Goal: Task Accomplishment & Management: Use online tool/utility

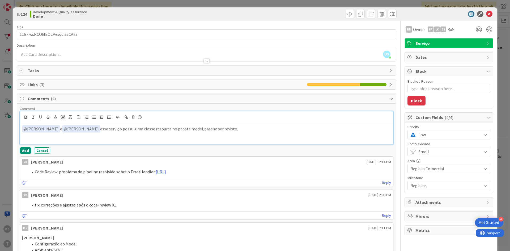
click at [261, 129] on p "﻿ @ [PERSON_NAME] ﻿ e ﻿ @ [PERSON_NAME] ﻿ esse serviço possui uma classe resour…" at bounding box center [206, 129] width 369 height 7
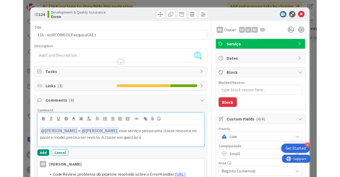
scroll to position [32, 100]
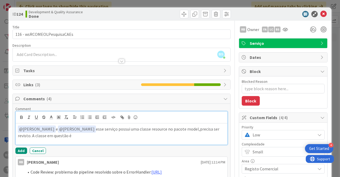
click at [122, 138] on div "﻿ @ [PERSON_NAME] ﻿ e ﻿ @ [PERSON_NAME] ﻿ esse serviço possui uma classe resour…" at bounding box center [122, 133] width 212 height 21
drag, startPoint x: 125, startPoint y: 129, endPoint x: 141, endPoint y: 129, distance: 15.7
click at [141, 129] on p "﻿ @ [PERSON_NAME] ﻿ e ﻿ @ [PERSON_NAME] ﻿ esse serviço possui uma classe resour…" at bounding box center [121, 132] width 207 height 13
drag, startPoint x: 176, startPoint y: 129, endPoint x: 212, endPoint y: 126, distance: 35.7
click at [212, 126] on p "﻿ @ [PERSON_NAME] ﻿ e ﻿ @ [PERSON_NAME] ﻿ esse serviço possui uma classe resour…" at bounding box center [121, 132] width 207 height 13
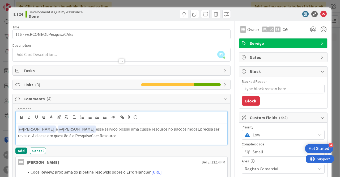
click at [168, 138] on div "﻿ @ [PERSON_NAME] ﻿ e ﻿ @ [PERSON_NAME] ﻿ esse serviço possui uma classe resour…" at bounding box center [122, 133] width 212 height 21
click at [200, 128] on p "﻿ @ [PERSON_NAME] ﻿ e ﻿ @ [PERSON_NAME] ﻿ esse serviço possui uma classe resour…" at bounding box center [121, 132] width 207 height 13
drag, startPoint x: 200, startPoint y: 128, endPoint x: 30, endPoint y: 138, distance: 170.8
click at [30, 138] on div "﻿ @ [PERSON_NAME] ﻿ e ﻿ @ [PERSON_NAME] ﻿ esse serviço possui uma classe resour…" at bounding box center [122, 133] width 212 height 21
click at [128, 132] on p "﻿ @ [PERSON_NAME] ﻿ e ﻿ @ [PERSON_NAME] ﻿ esse serviço possui uma classe resour…" at bounding box center [121, 132] width 207 height 13
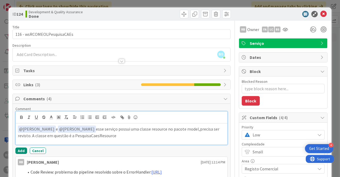
click at [186, 129] on p "﻿ @ [PERSON_NAME] ﻿ e ﻿ @ [PERSON_NAME] ﻿ esse serviço possui uma classe resour…" at bounding box center [121, 132] width 207 height 13
click at [112, 136] on p "﻿ @ [PERSON_NAME] ﻿ e ﻿ @ [PERSON_NAME] ﻿ esse serviço possui uma classe resour…" at bounding box center [121, 132] width 207 height 13
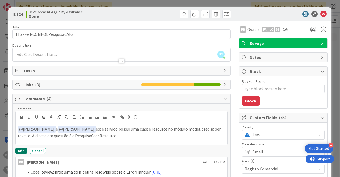
click at [19, 149] on button "Add" at bounding box center [21, 151] width 12 height 6
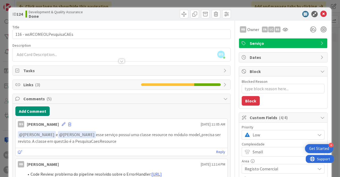
click at [263, 135] on span "Low" at bounding box center [283, 134] width 60 height 7
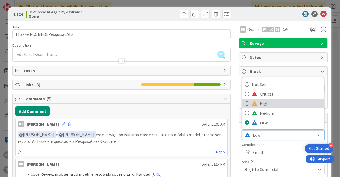
click at [266, 104] on span "High" at bounding box center [291, 104] width 62 height 8
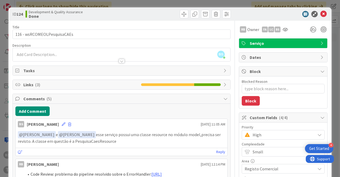
type textarea "x"
click at [325, 13] on icon at bounding box center [323, 14] width 6 height 6
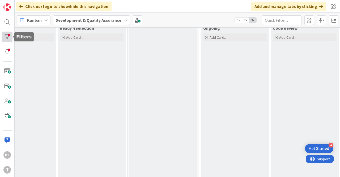
click at [8, 36] on div at bounding box center [7, 37] width 11 height 11
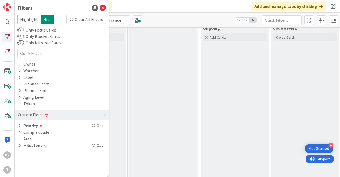
click at [195, 155] on div "Selected Add Card..." at bounding box center [163, 168] width 68 height 327
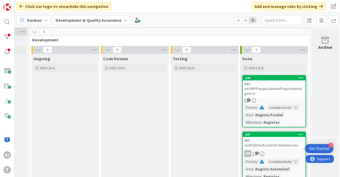
scroll to position [0, 270]
